Goal: Information Seeking & Learning: Find specific fact

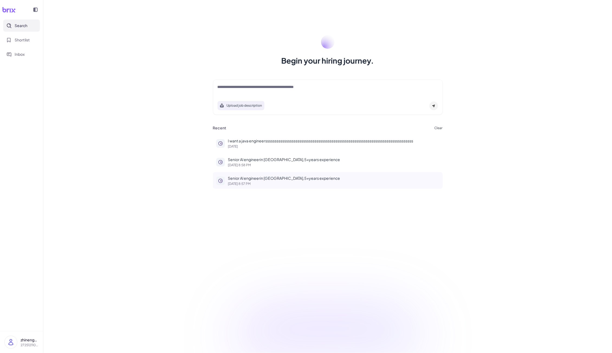
click at [259, 176] on p "Senior Al engineerin [GEOGRAPHIC_DATA],5+years experience" at bounding box center [333, 178] width 211 height 6
click at [262, 164] on p "[DATE] 8:58 PM" at bounding box center [333, 165] width 211 height 3
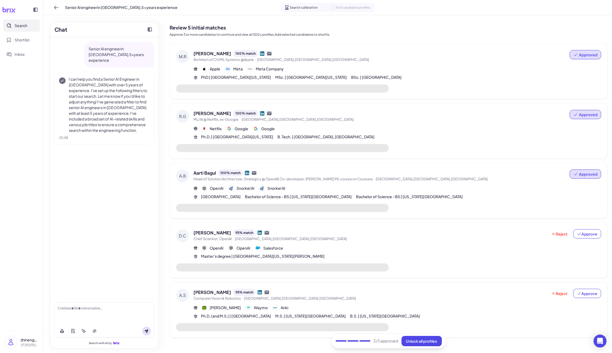
scroll to position [8, 0]
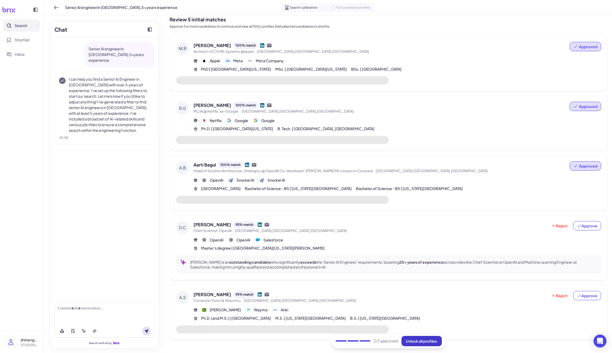
click at [408, 342] on span "Unlock all profiles" at bounding box center [421, 341] width 31 height 5
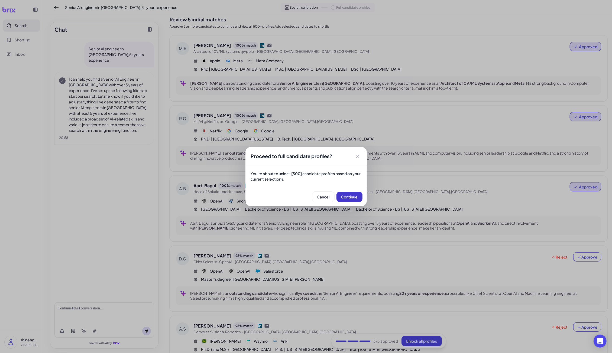
click at [349, 195] on span "Continue" at bounding box center [349, 196] width 17 height 5
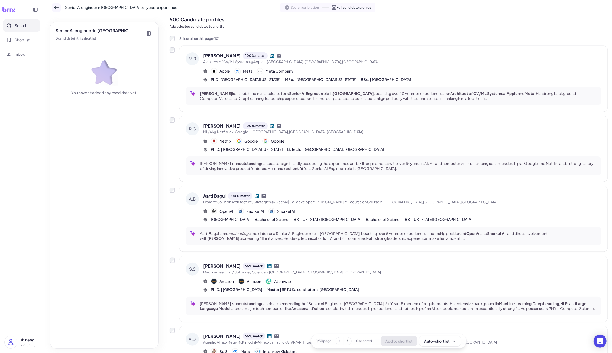
click at [56, 5] on icon at bounding box center [56, 7] width 5 height 5
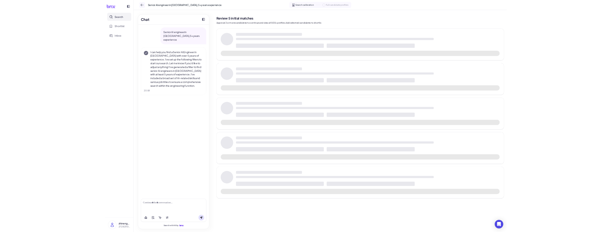
scroll to position [0, 0]
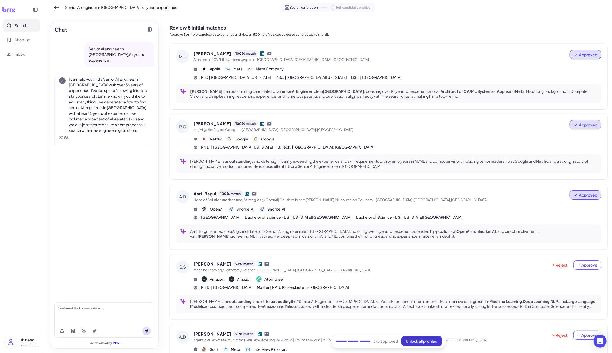
click at [420, 343] on span "Unlock all profiles" at bounding box center [421, 341] width 31 height 5
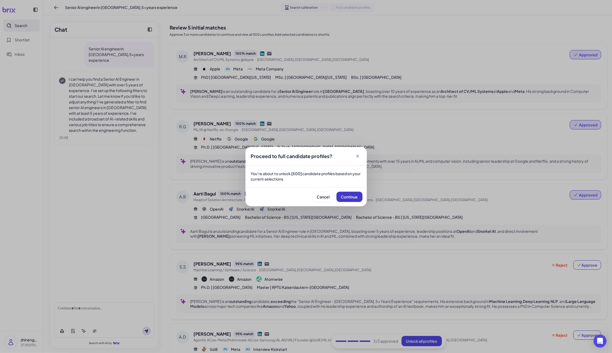
click at [354, 194] on span "Continue" at bounding box center [349, 196] width 17 height 5
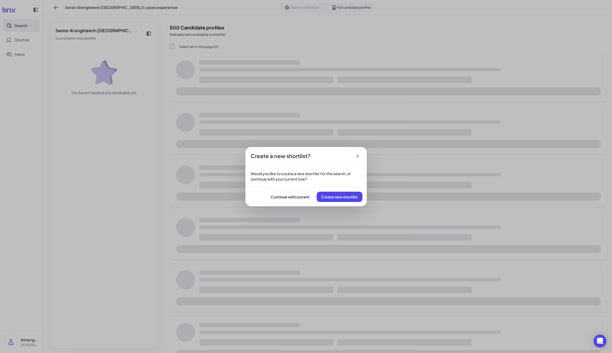
click at [356, 154] on icon at bounding box center [357, 156] width 5 height 5
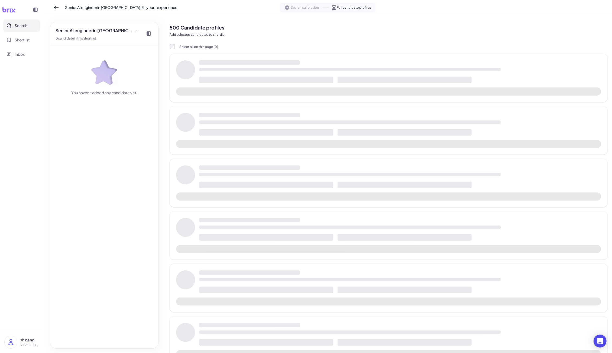
click at [8, 20] on button "Search" at bounding box center [21, 25] width 37 height 12
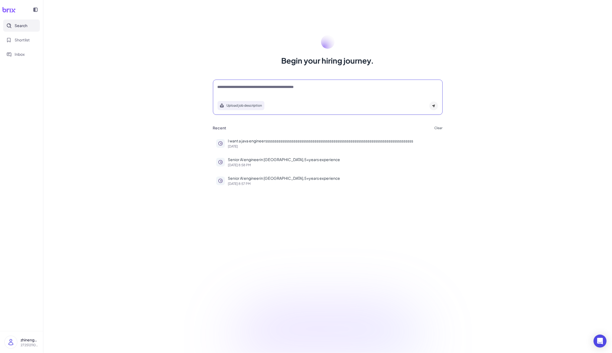
click at [235, 87] on textarea at bounding box center [327, 87] width 220 height 6
type textarea "**********"
click at [431, 105] on div at bounding box center [433, 106] width 9 height 9
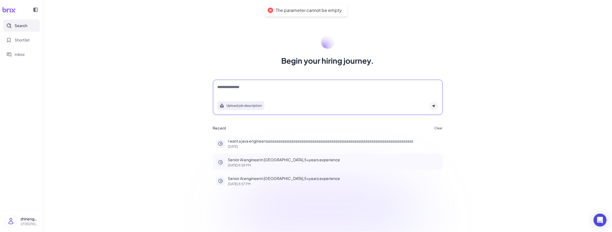
click at [275, 164] on p "[DATE] 8:58 PM" at bounding box center [333, 165] width 211 height 3
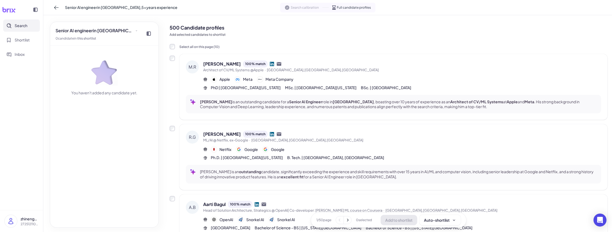
click at [308, 10] on div "Search calibration Full candidate profiles" at bounding box center [327, 8] width 95 height 10
click at [54, 8] on icon at bounding box center [56, 7] width 5 height 5
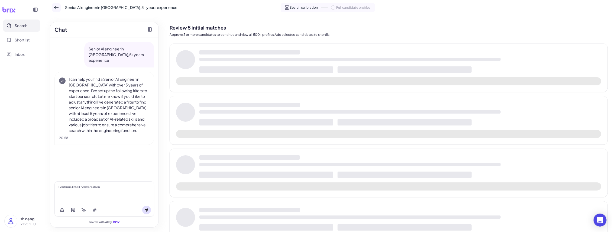
click at [55, 9] on icon at bounding box center [56, 7] width 5 height 5
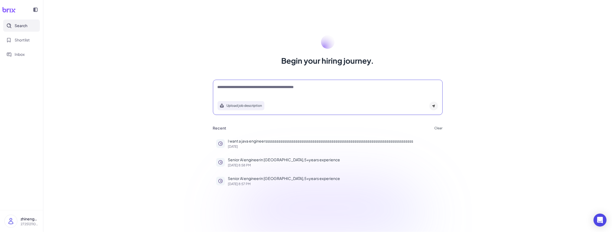
click at [250, 90] on textarea at bounding box center [327, 87] width 220 height 6
type textarea "**********"
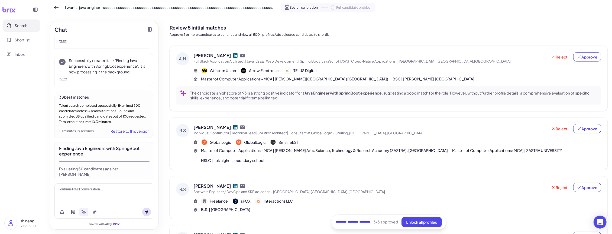
scroll to position [480, 0]
